Goal: Task Accomplishment & Management: Complete application form

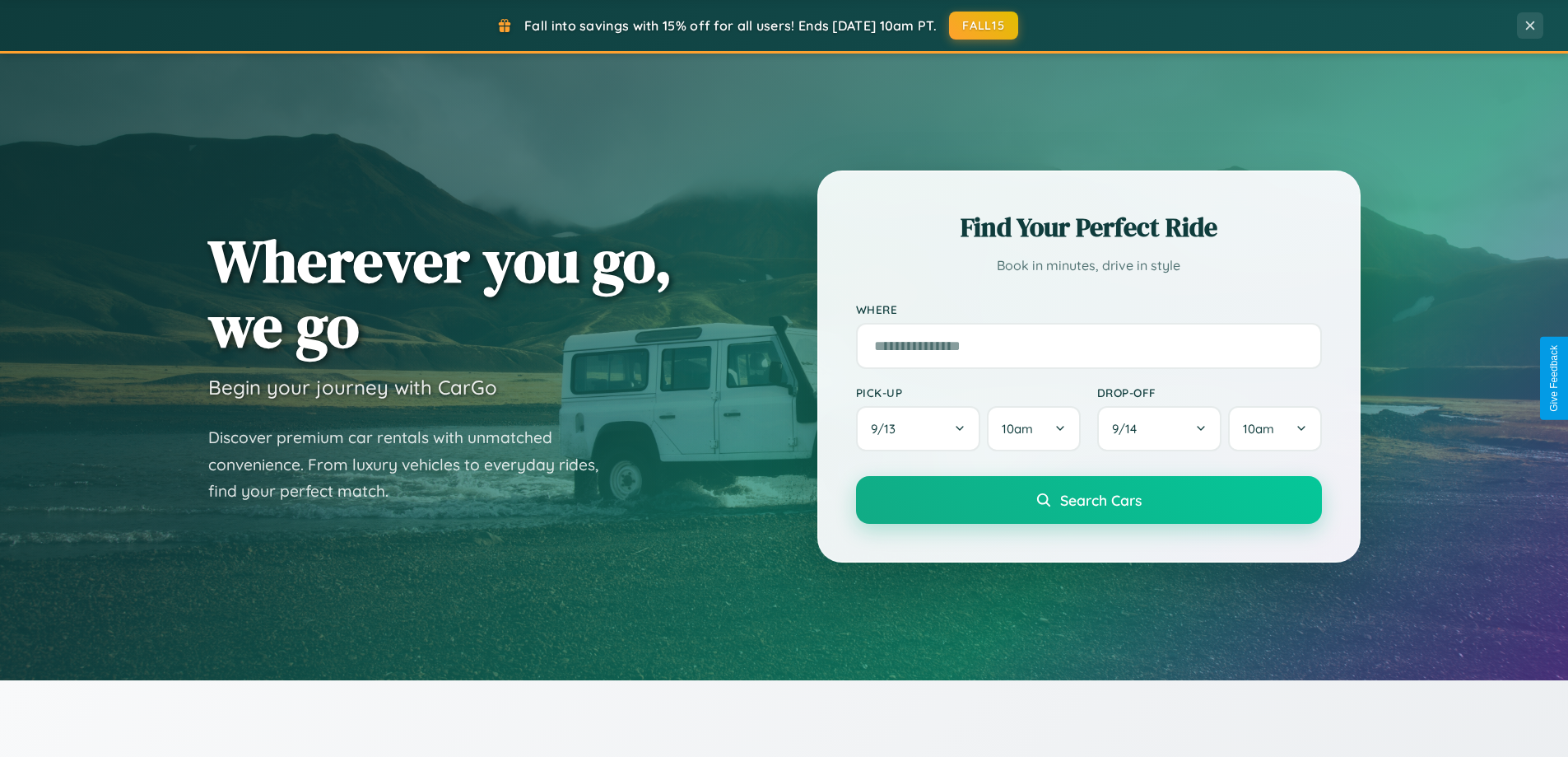
scroll to position [770, 0]
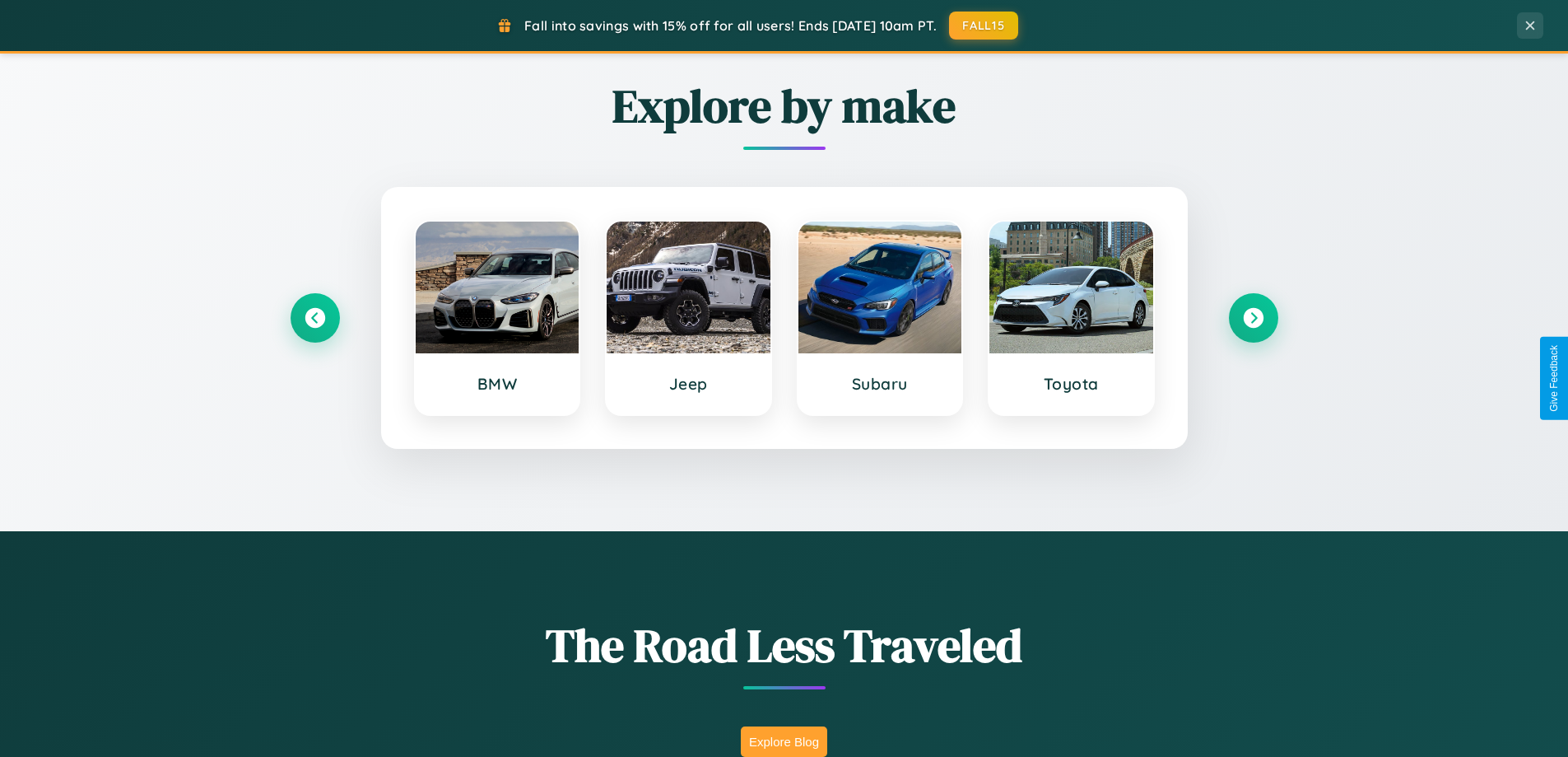
click at [783, 741] on button "Explore Blog" at bounding box center [784, 741] width 86 height 31
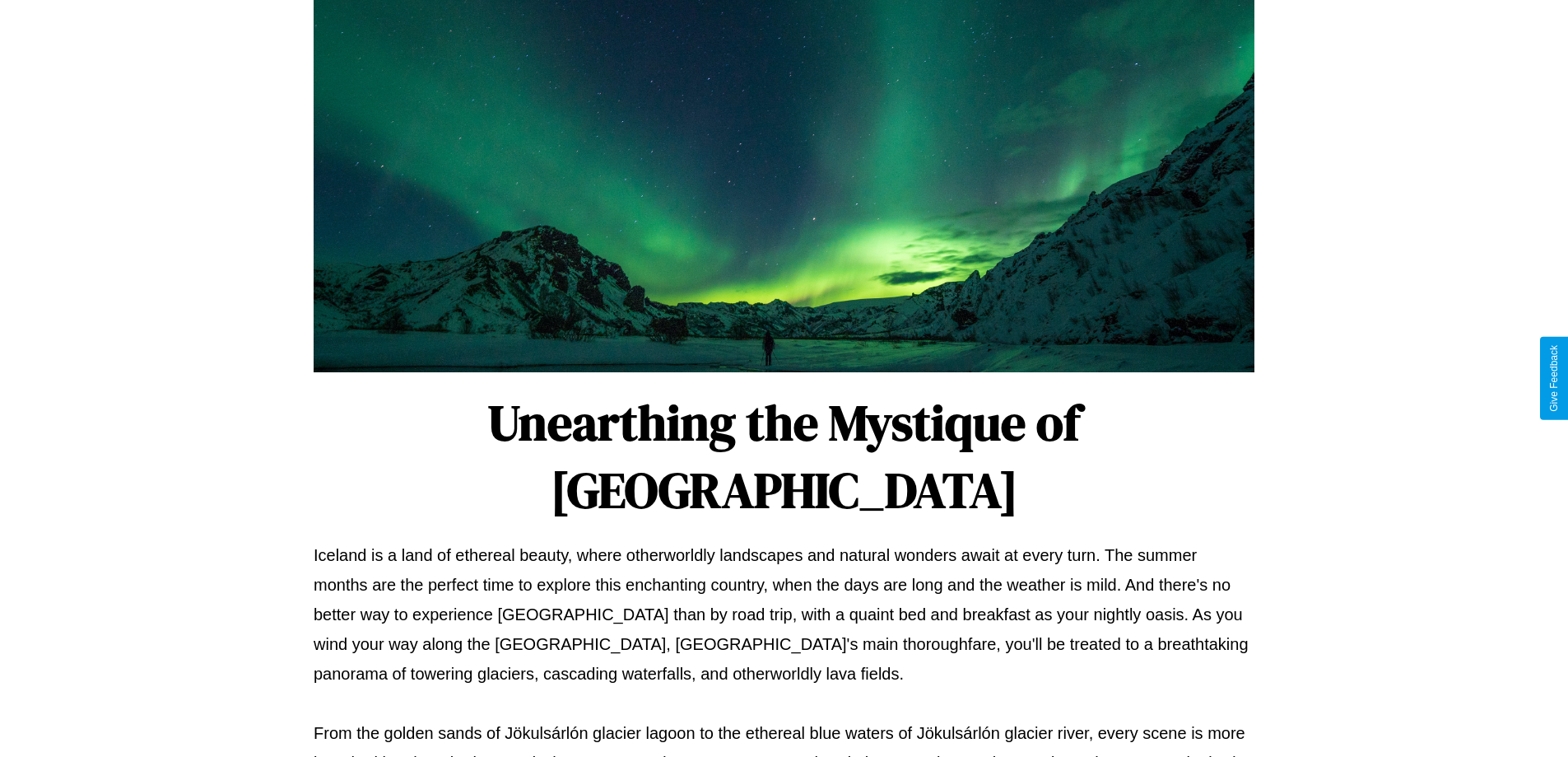
scroll to position [533, 0]
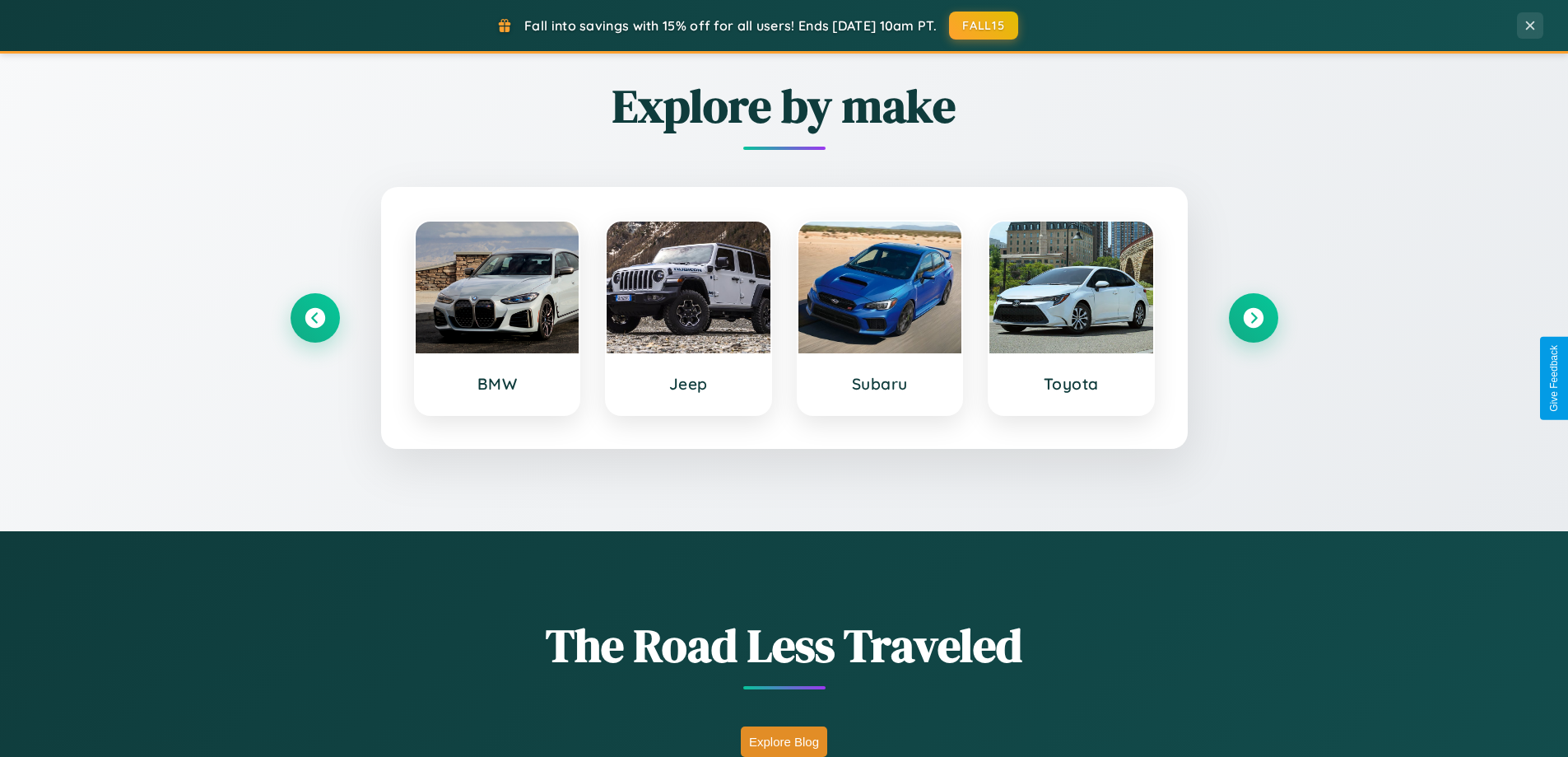
scroll to position [2645, 0]
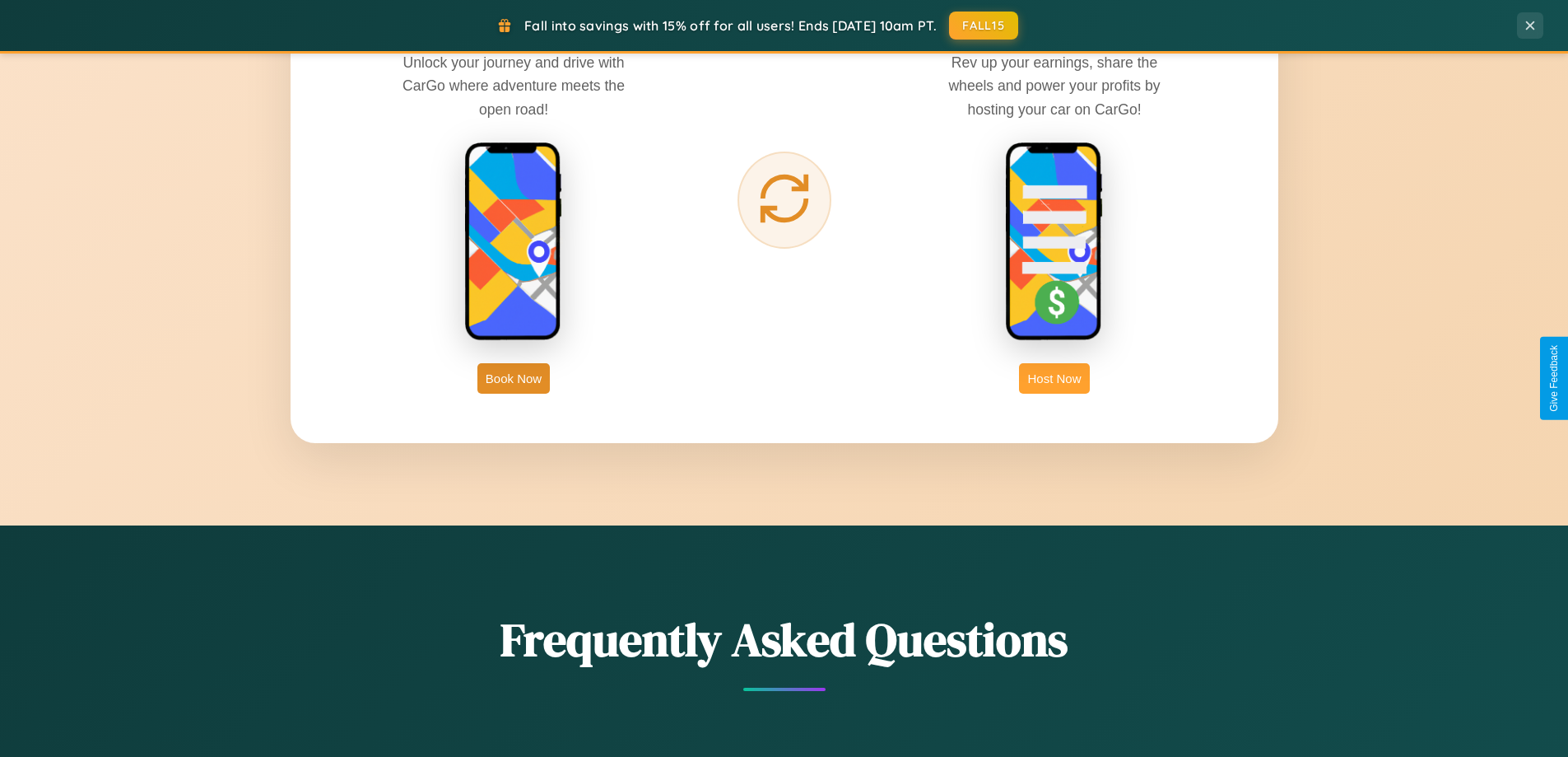
click at [1055, 378] on button "Host Now" at bounding box center [1054, 378] width 70 height 31
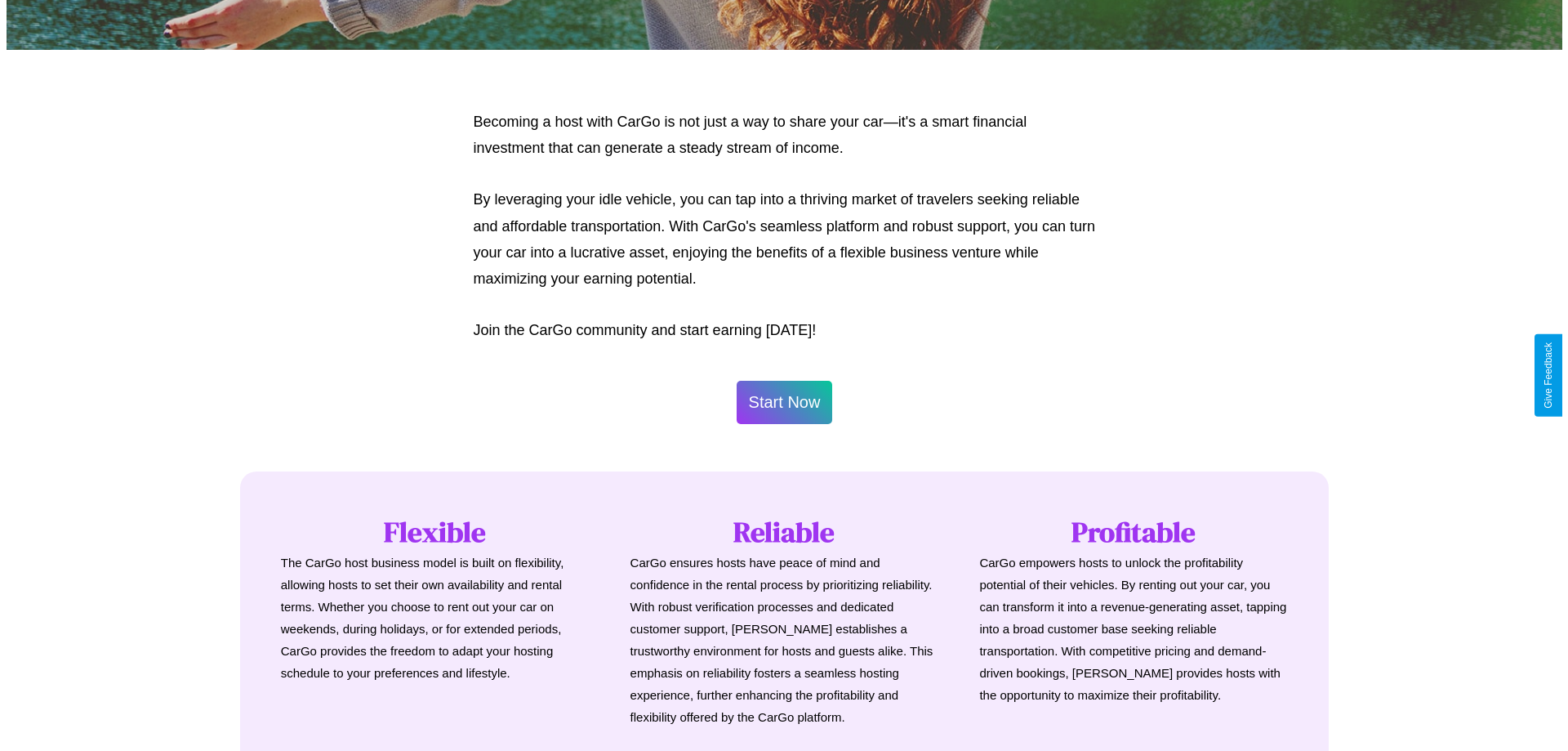
scroll to position [789, 0]
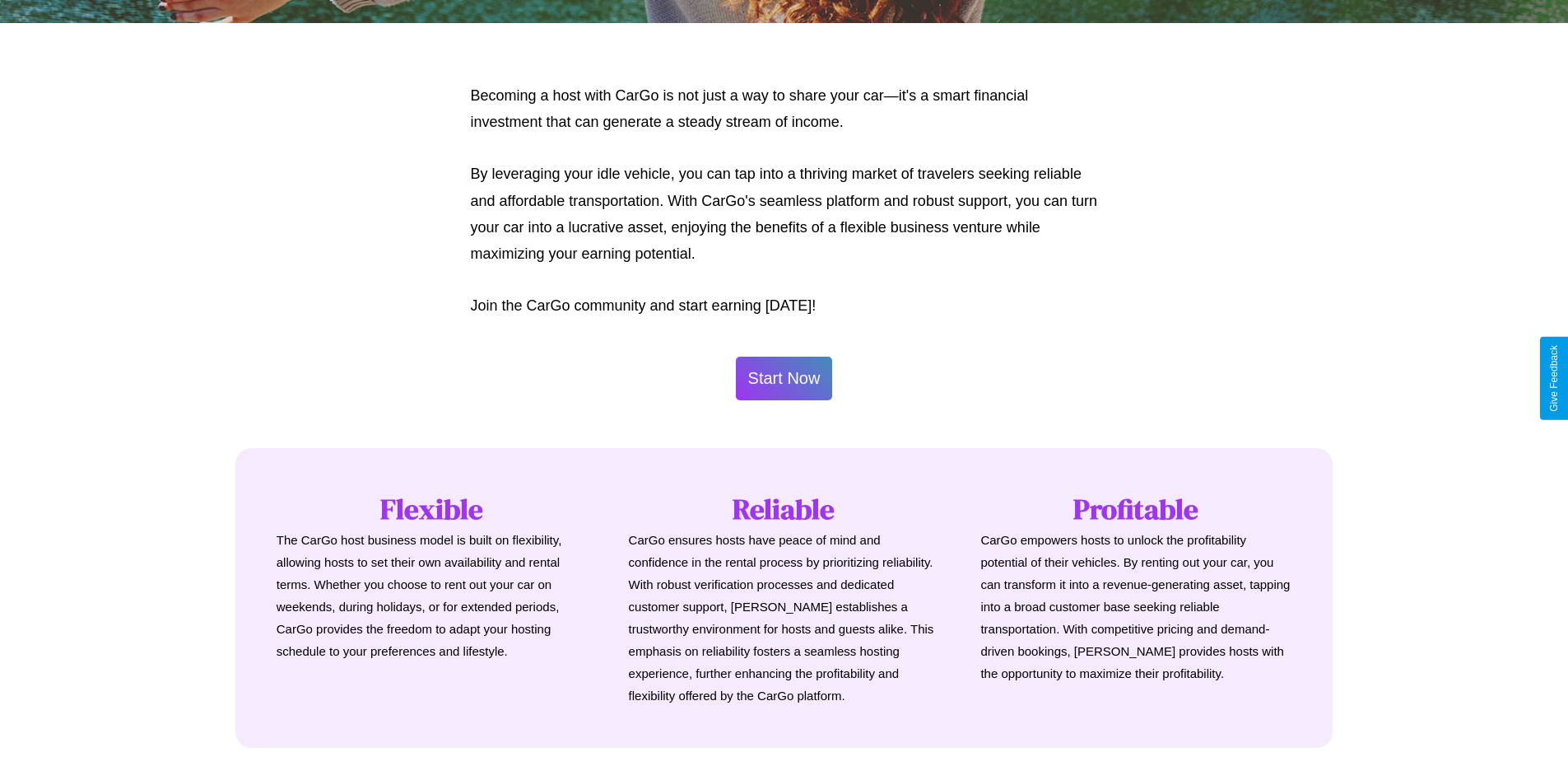
click at [783, 378] on button "Start Now" at bounding box center [784, 378] width 97 height 44
